Goal: Find specific page/section: Find specific page/section

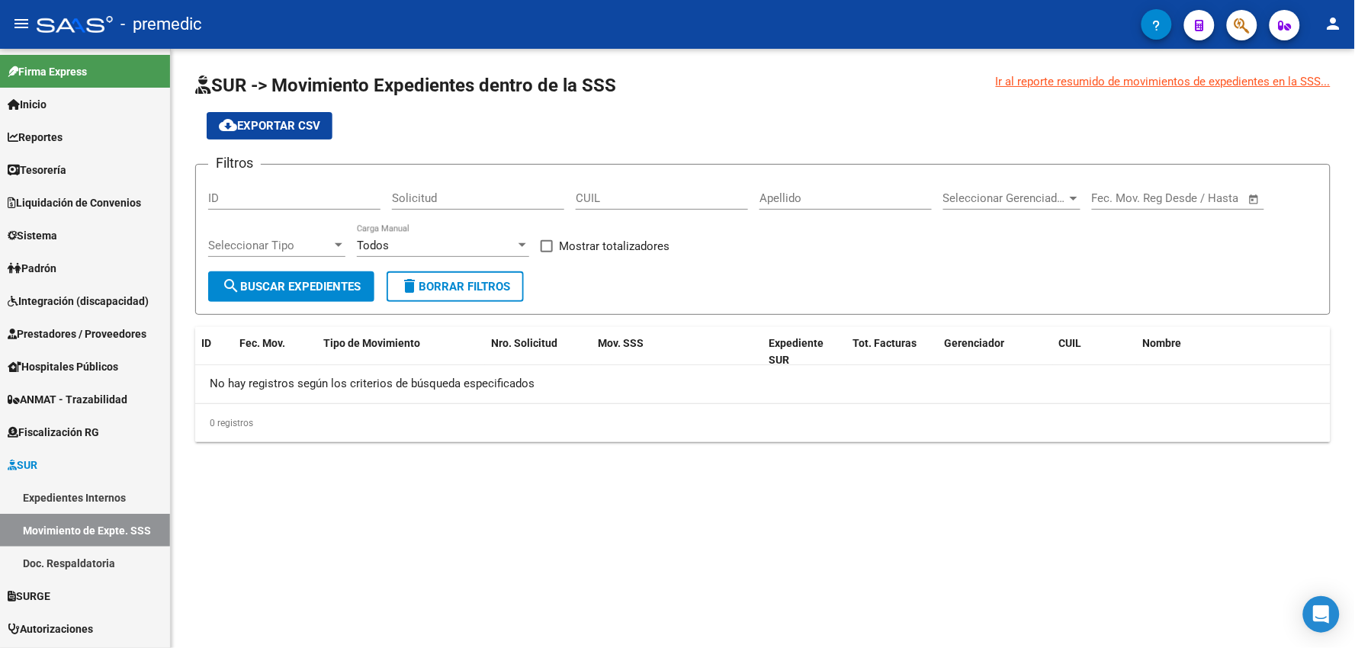
scroll to position [29, 0]
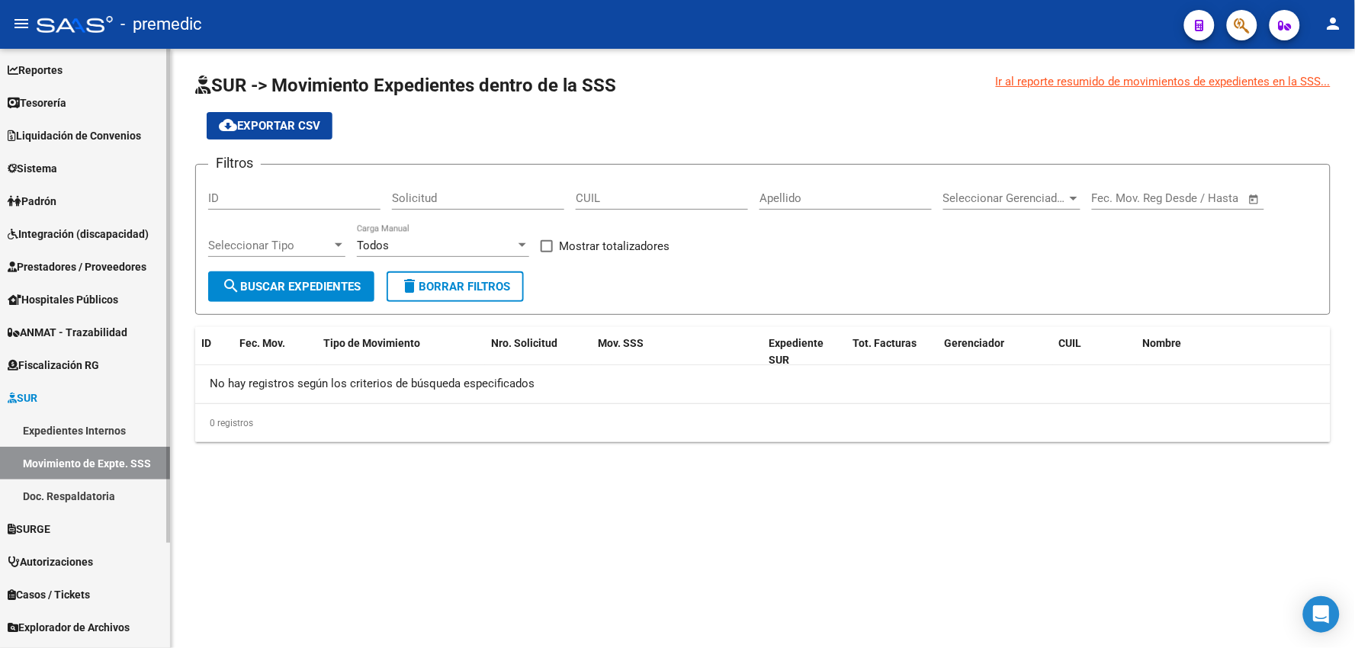
scroll to position [127, 0]
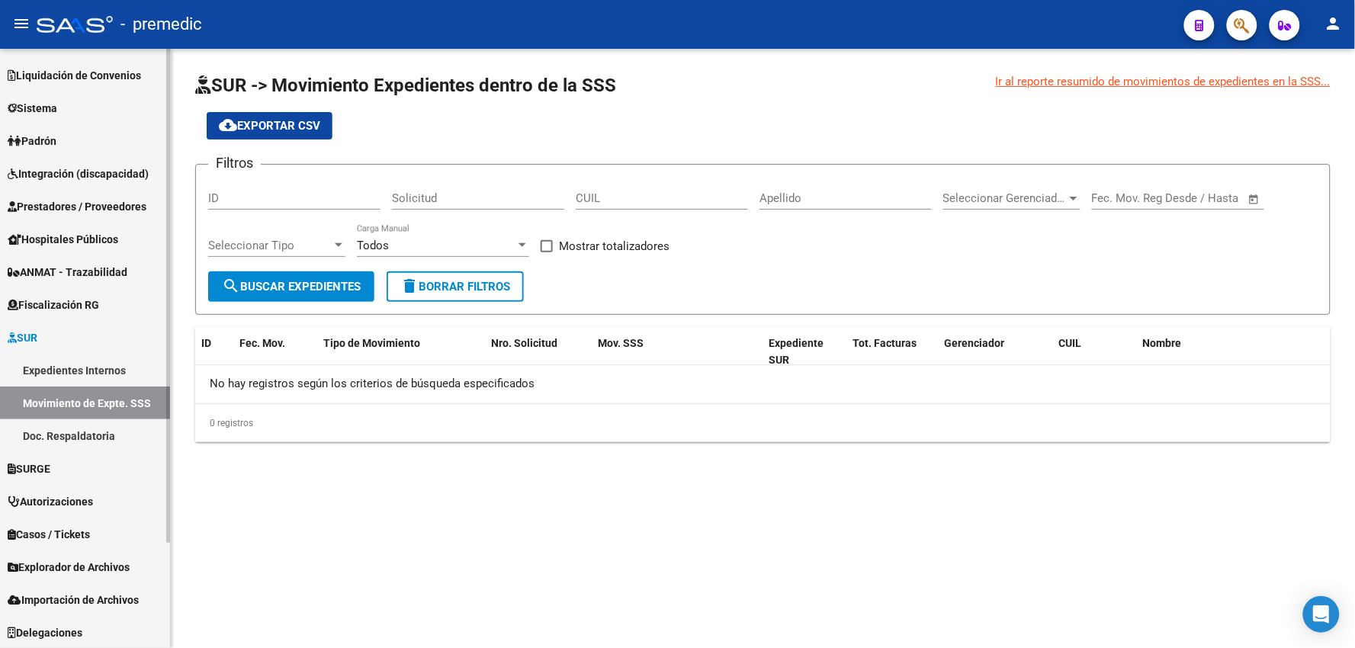
click at [55, 569] on span "Explorador de Archivos" at bounding box center [69, 567] width 122 height 17
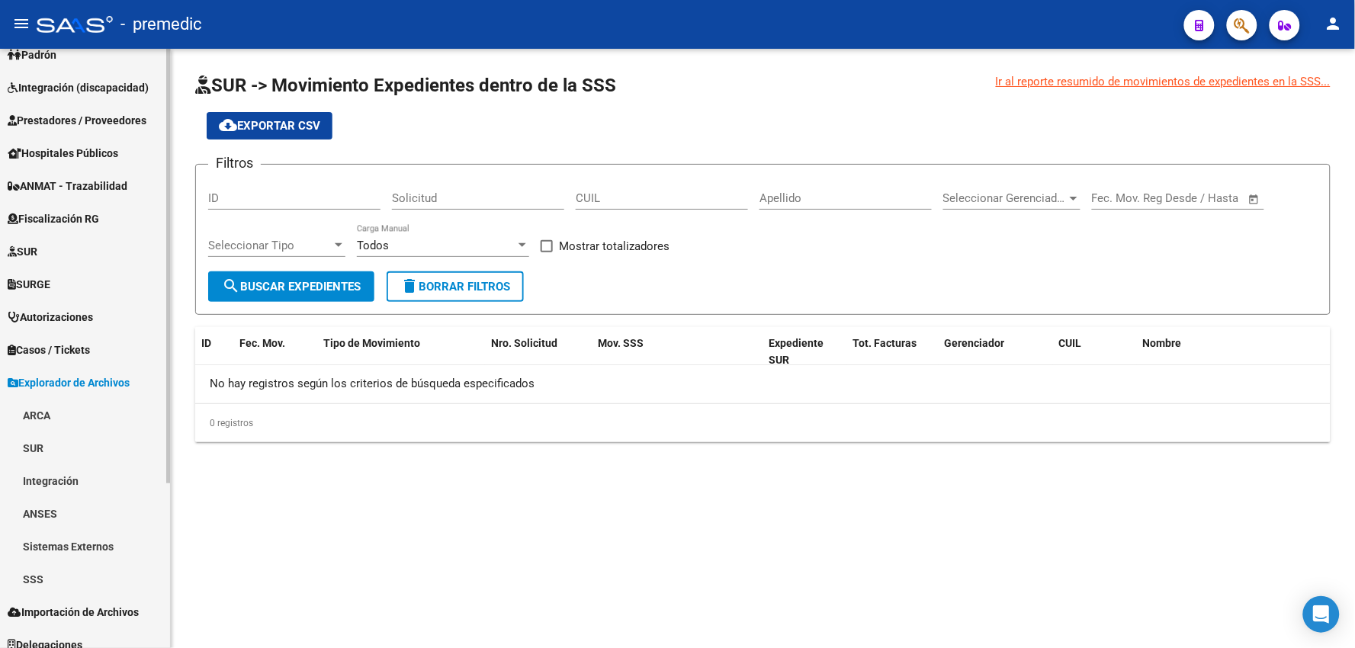
scroll to position [226, 0]
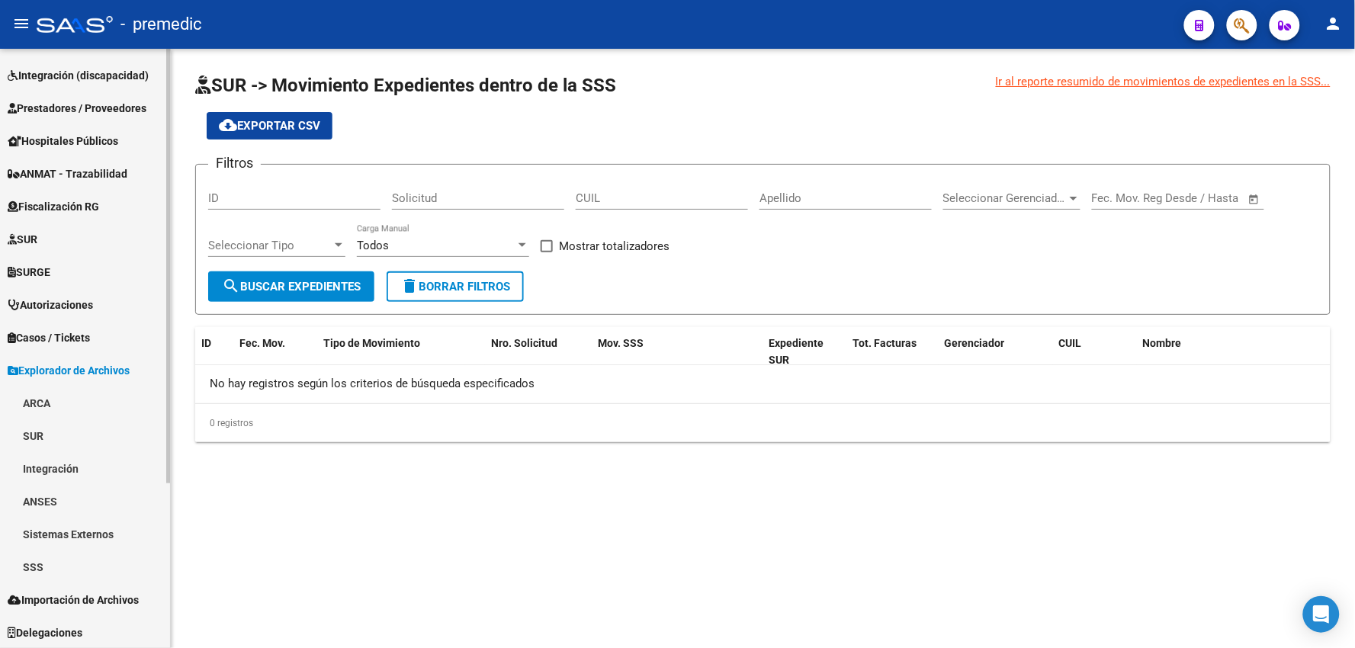
click at [47, 401] on link "ARCA" at bounding box center [85, 403] width 170 height 33
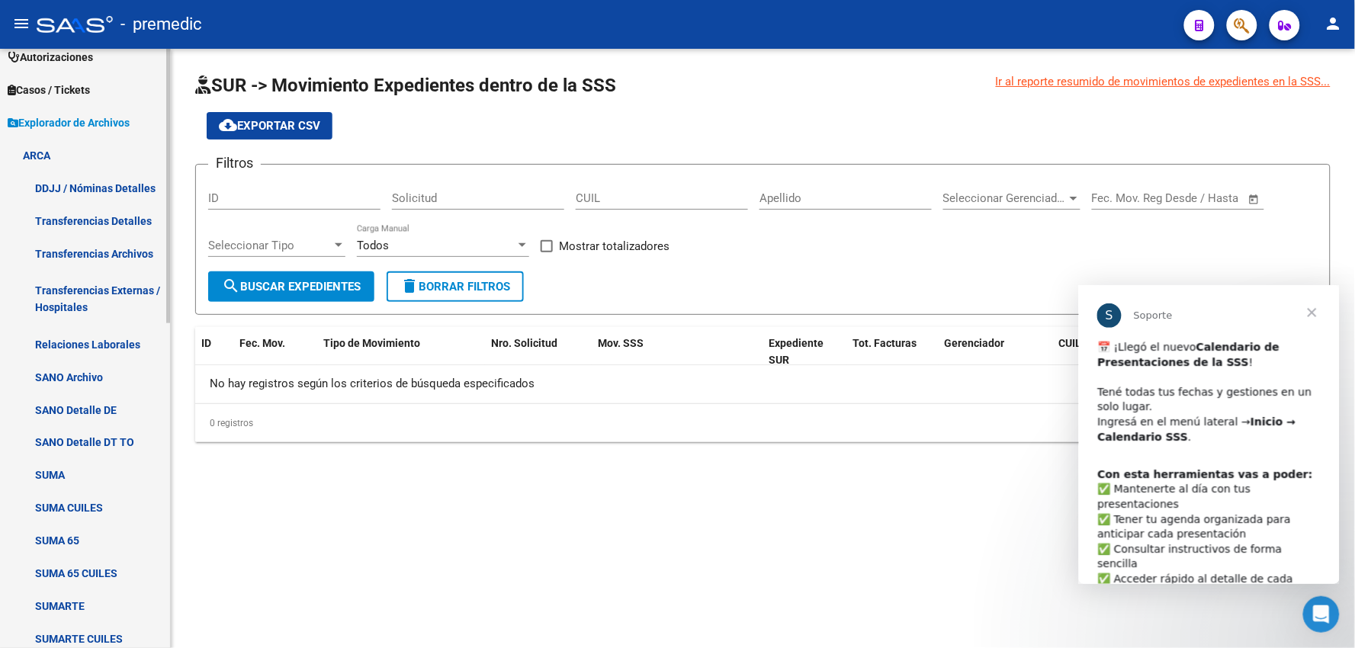
scroll to position [480, 0]
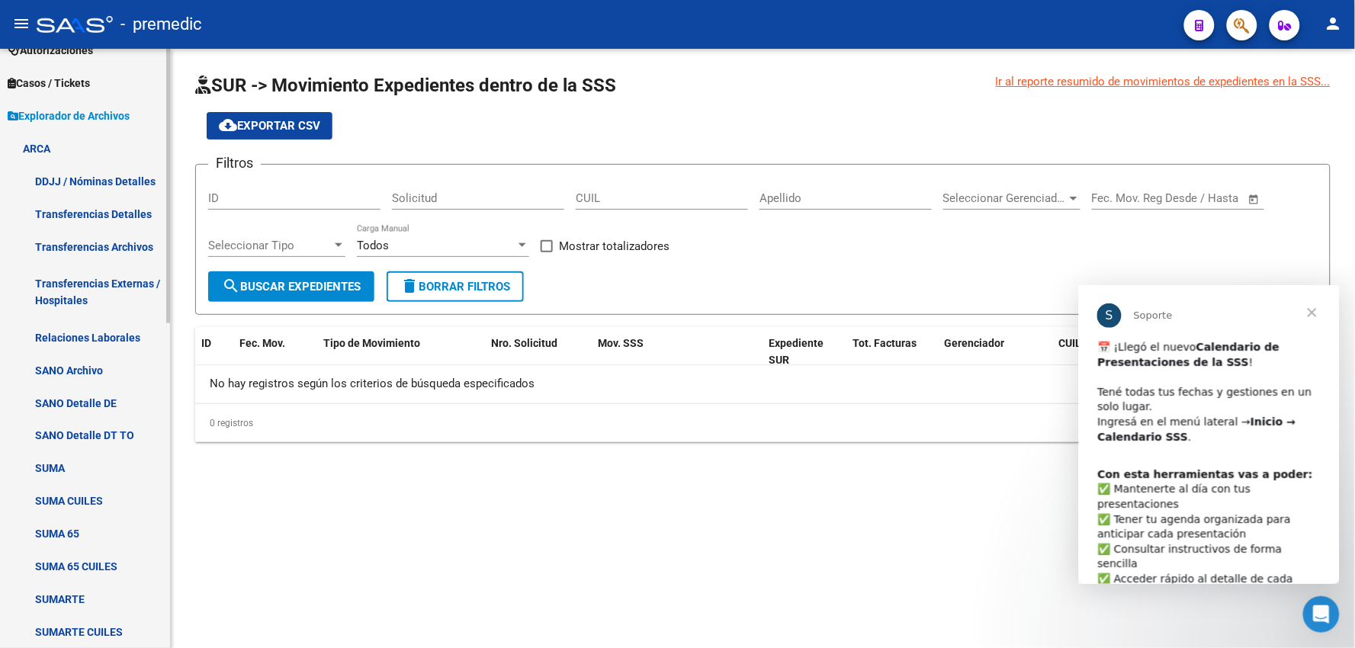
click at [79, 245] on link "Transferencias Archivos" at bounding box center [85, 246] width 170 height 33
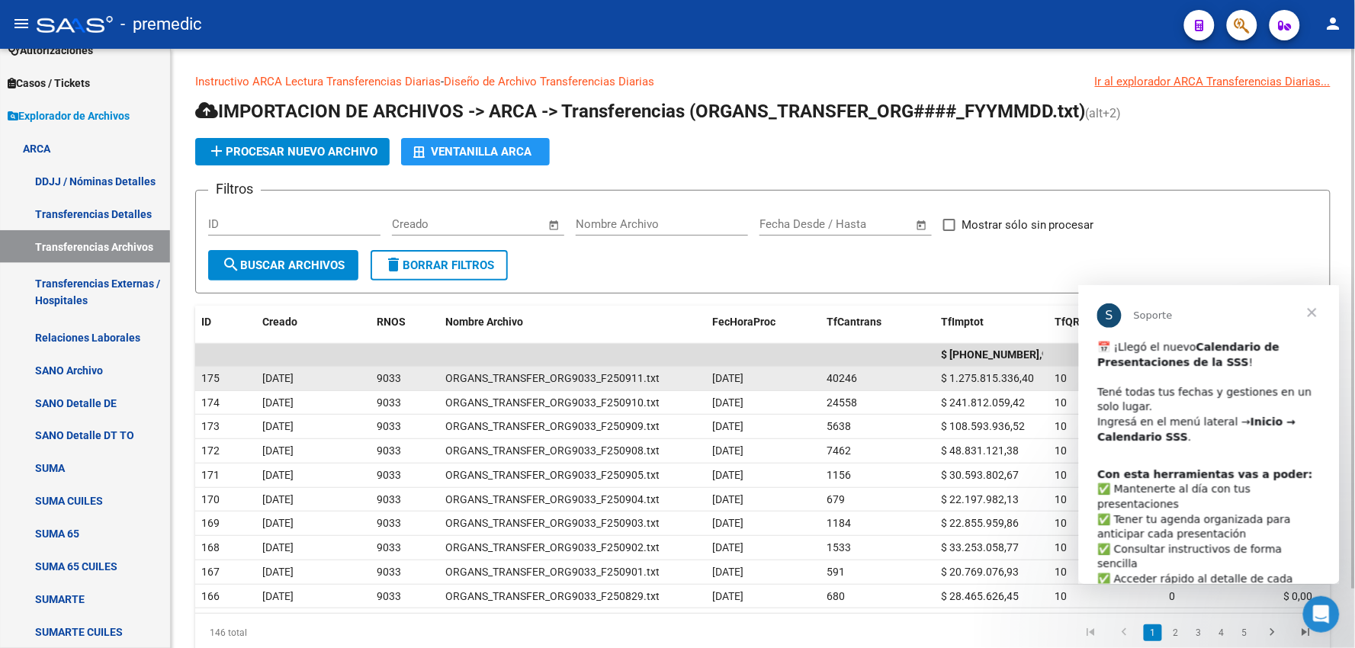
click at [980, 377] on span "$ 1.275.815.336,40" at bounding box center [987, 378] width 93 height 12
copy span "1.275.815.336,40"
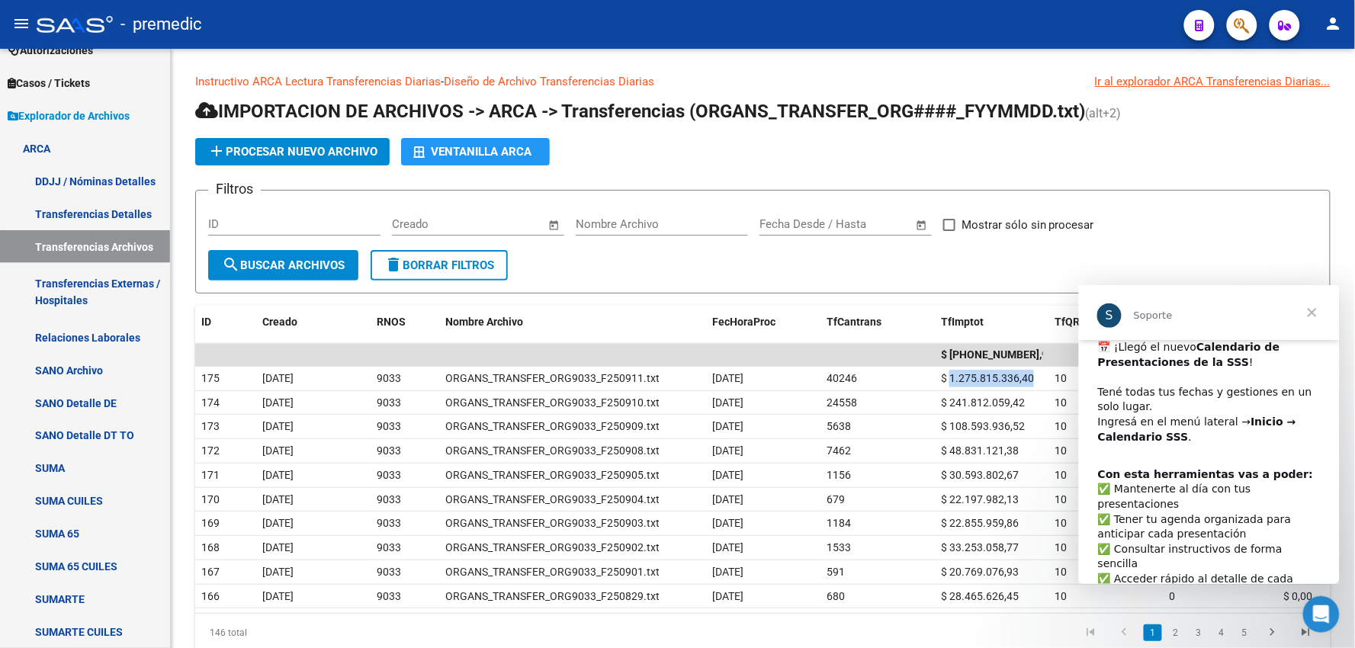
scroll to position [44, 0]
